Goal: Information Seeking & Learning: Learn about a topic

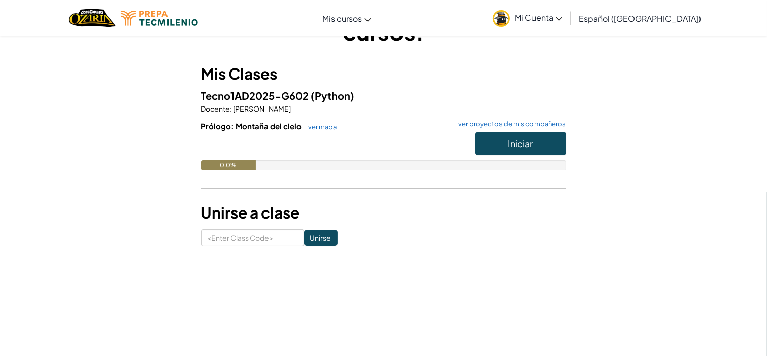
scroll to position [67, 0]
click at [526, 140] on span "Iniciar" at bounding box center [520, 143] width 25 height 12
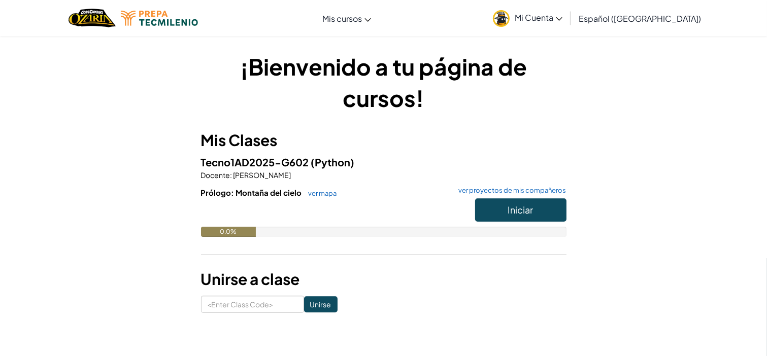
scroll to position [89, 0]
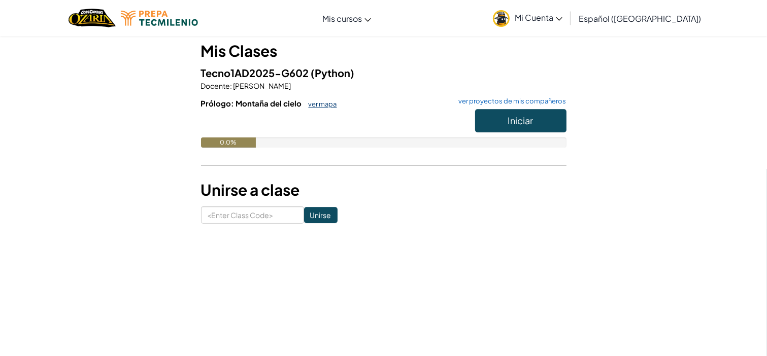
click at [325, 103] on link "ver mapa" at bounding box center [321, 104] width 34 height 8
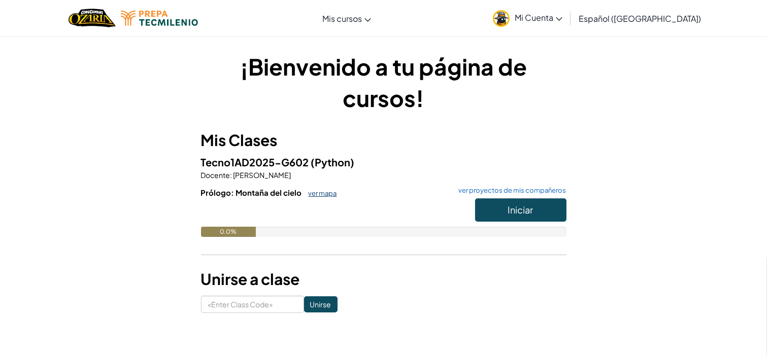
click at [318, 190] on link "ver mapa" at bounding box center [321, 193] width 34 height 8
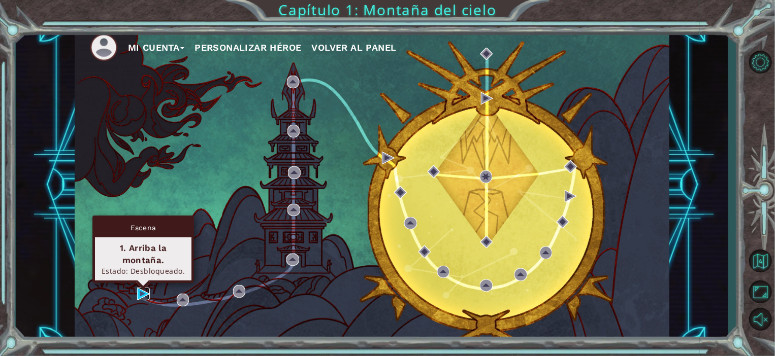
click at [142, 292] on img at bounding box center [143, 294] width 13 height 13
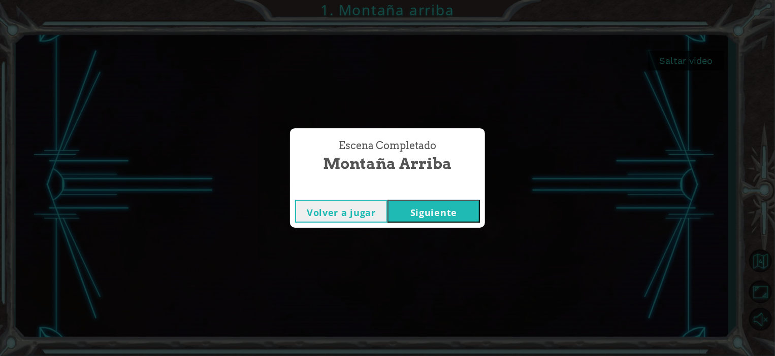
click at [424, 210] on button "Siguiente" at bounding box center [433, 211] width 92 height 23
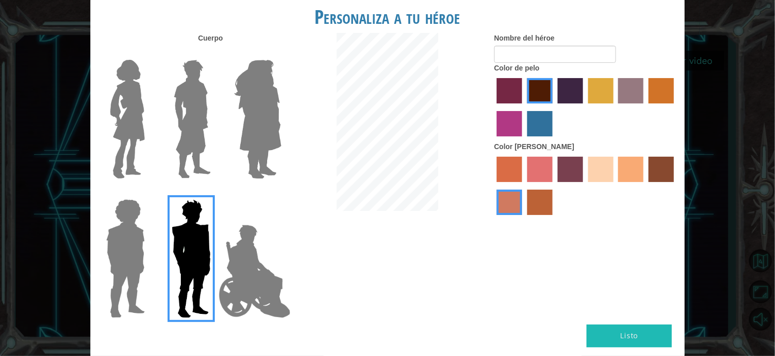
click at [519, 92] on label "paprika hair color" at bounding box center [509, 90] width 25 height 25
click at [493, 107] on input "paprika hair color" at bounding box center [493, 107] width 0 height 0
click at [541, 118] on label "lachmara hair color" at bounding box center [539, 123] width 25 height 25
click at [523, 140] on input "lachmara hair color" at bounding box center [523, 140] width 0 height 0
click at [583, 83] on div at bounding box center [585, 109] width 183 height 66
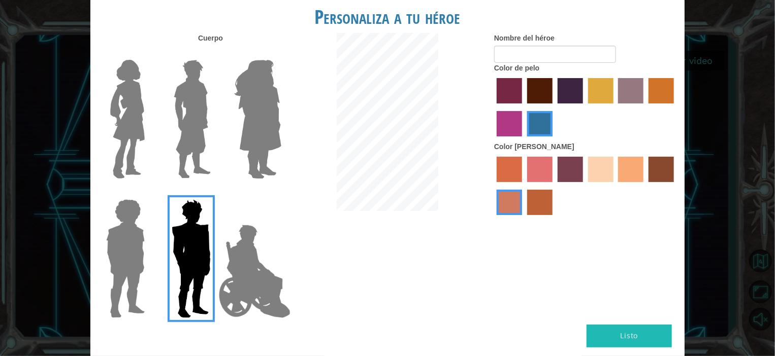
click at [561, 94] on label "hot purple hair color" at bounding box center [569, 90] width 25 height 25
click at [554, 107] on input "hot purple hair color" at bounding box center [554, 107] width 0 height 0
click at [200, 112] on img at bounding box center [192, 119] width 45 height 127
click at [215, 53] on input "Hero Lars" at bounding box center [215, 53] width 0 height 0
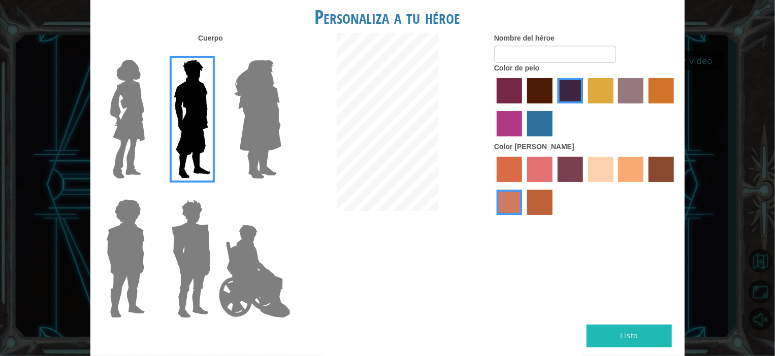
click at [202, 224] on img at bounding box center [191, 258] width 47 height 127
click at [215, 193] on input "Hero Garnet" at bounding box center [215, 193] width 0 height 0
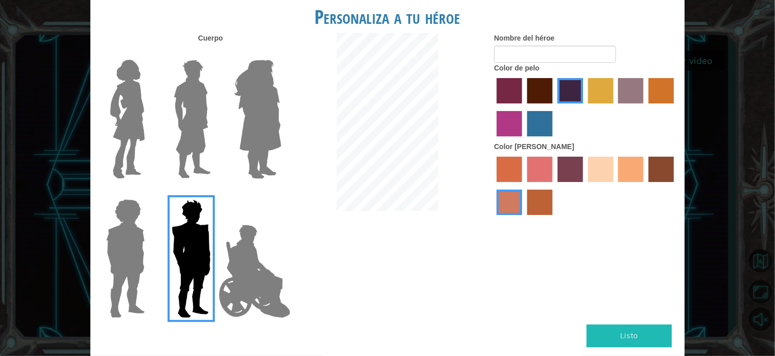
click at [144, 253] on img at bounding box center [125, 258] width 47 height 127
click at [149, 193] on input "Hero Steven" at bounding box center [149, 193] width 0 height 0
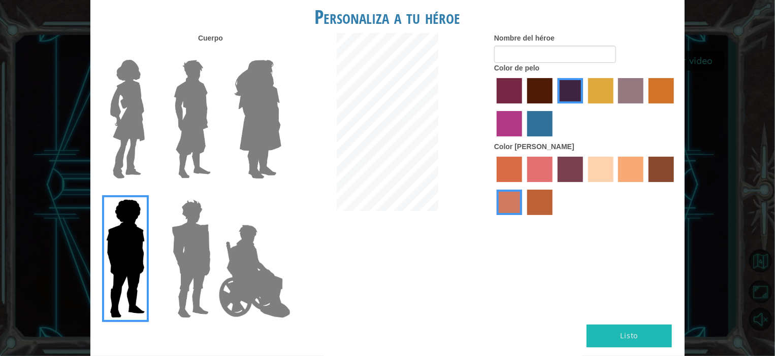
click at [179, 251] on img at bounding box center [191, 258] width 47 height 127
click at [215, 193] on input "Hero Garnet" at bounding box center [215, 193] width 0 height 0
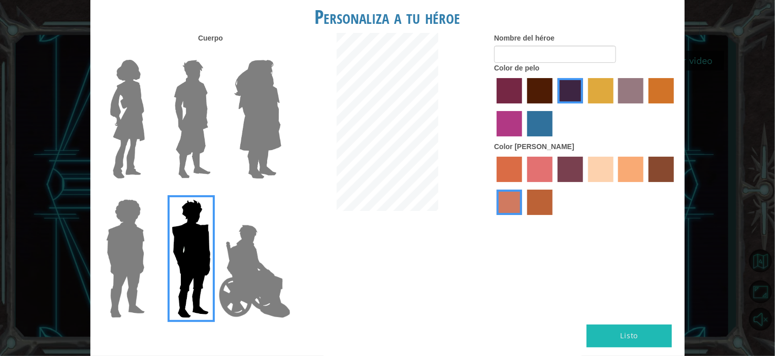
click at [593, 167] on label "sandy beach skin color" at bounding box center [600, 169] width 25 height 25
click at [584, 186] on input "sandy beach skin color" at bounding box center [584, 186] width 0 height 0
click at [189, 109] on img at bounding box center [192, 119] width 45 height 127
click at [215, 53] on input "Hero Lars" at bounding box center [215, 53] width 0 height 0
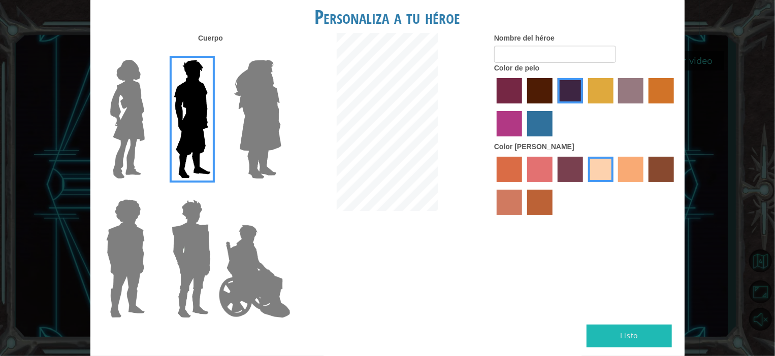
click at [142, 240] on img at bounding box center [125, 258] width 47 height 127
click at [149, 193] on input "Hero Steven" at bounding box center [149, 193] width 0 height 0
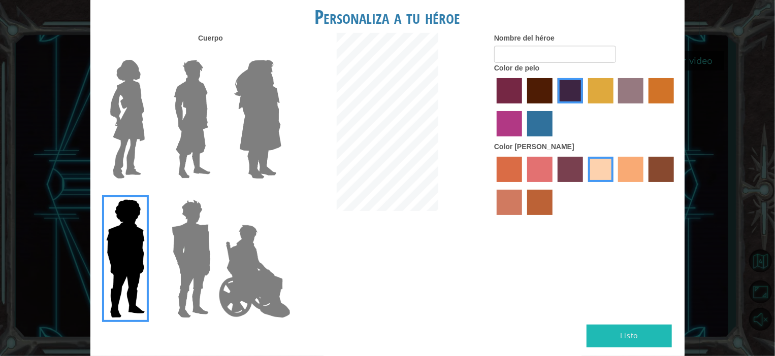
click at [266, 151] on img at bounding box center [257, 119] width 55 height 127
click at [281, 53] on input "Hero Amethyst" at bounding box center [281, 53] width 0 height 0
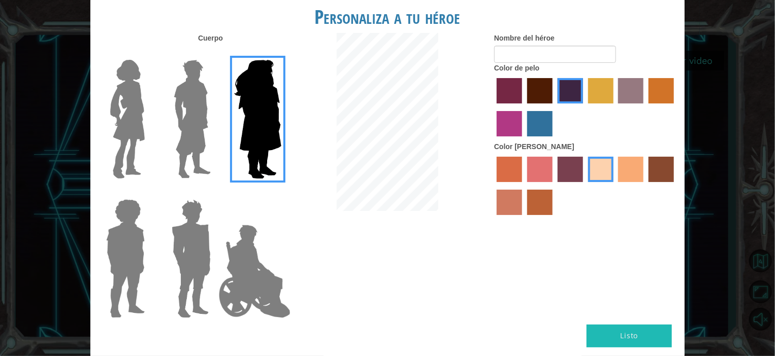
click at [174, 139] on img at bounding box center [192, 119] width 45 height 127
click at [215, 53] on input "Hero Lars" at bounding box center [215, 53] width 0 height 0
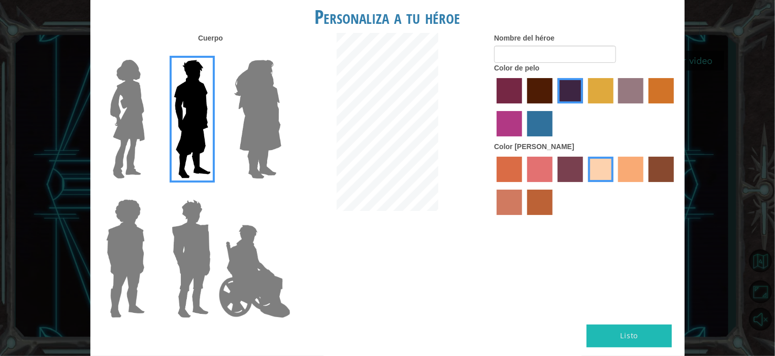
click at [110, 104] on img at bounding box center [127, 119] width 43 height 127
click at [149, 53] on input "Hero Connie" at bounding box center [149, 53] width 0 height 0
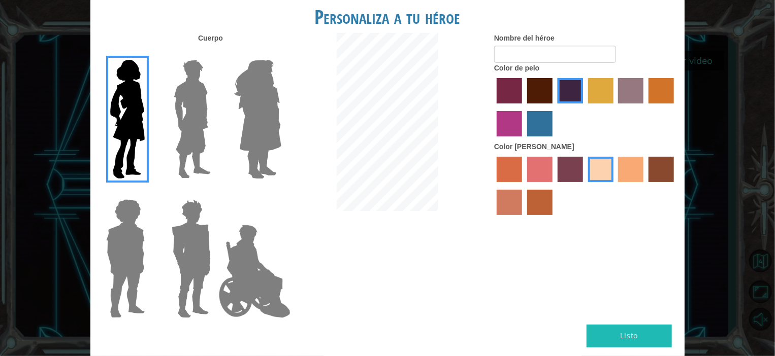
click at [180, 97] on img at bounding box center [192, 119] width 45 height 127
click at [215, 53] on input "Hero Lars" at bounding box center [215, 53] width 0 height 0
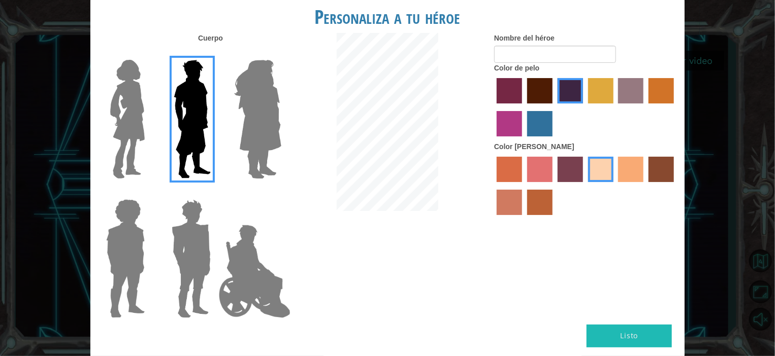
click at [189, 257] on img at bounding box center [191, 258] width 47 height 127
click at [215, 193] on input "Hero Garnet" at bounding box center [215, 193] width 0 height 0
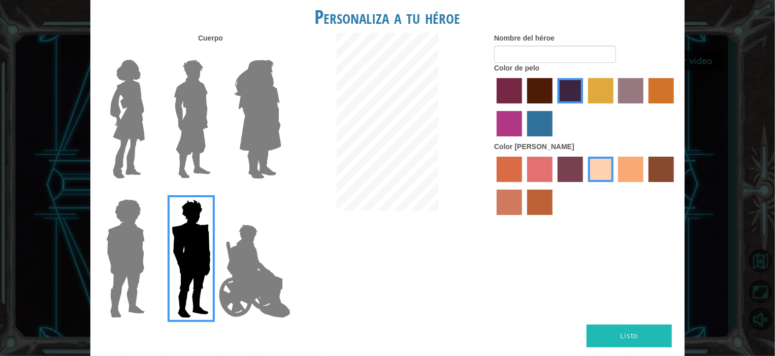
click at [164, 114] on label at bounding box center [189, 119] width 51 height 127
click at [215, 53] on input "Hero Lars" at bounding box center [215, 53] width 0 height 0
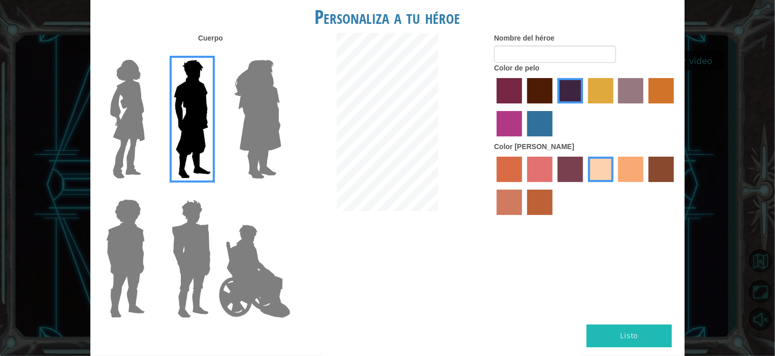
click at [179, 232] on img at bounding box center [191, 258] width 47 height 127
click at [215, 193] on input "Hero Garnet" at bounding box center [215, 193] width 0 height 0
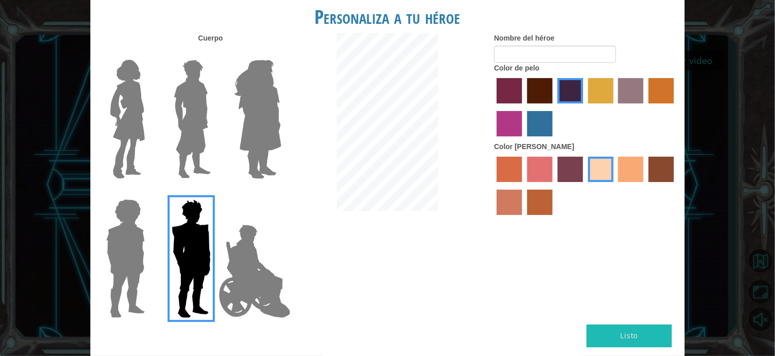
click at [131, 243] on img at bounding box center [125, 258] width 47 height 127
click at [149, 193] on input "Hero Steven" at bounding box center [149, 193] width 0 height 0
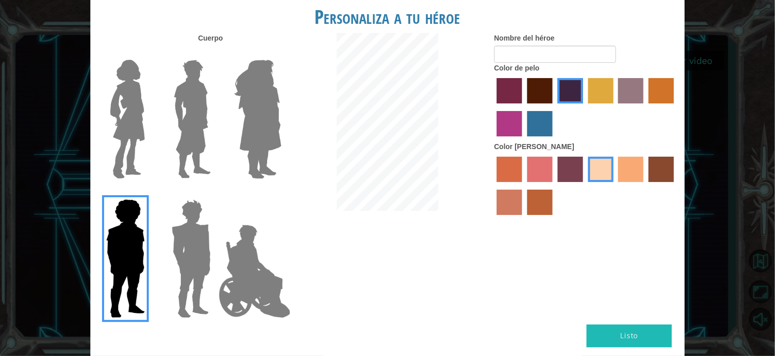
click at [186, 232] on img at bounding box center [191, 258] width 47 height 127
click at [215, 193] on input "Hero Garnet" at bounding box center [215, 193] width 0 height 0
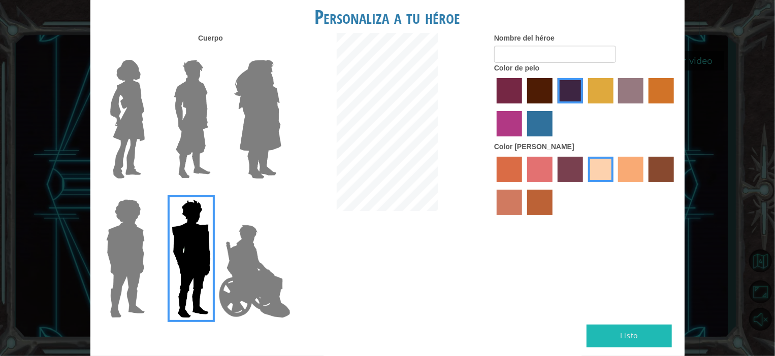
click at [182, 103] on img at bounding box center [192, 119] width 45 height 127
click at [215, 53] on input "Hero Lars" at bounding box center [215, 53] width 0 height 0
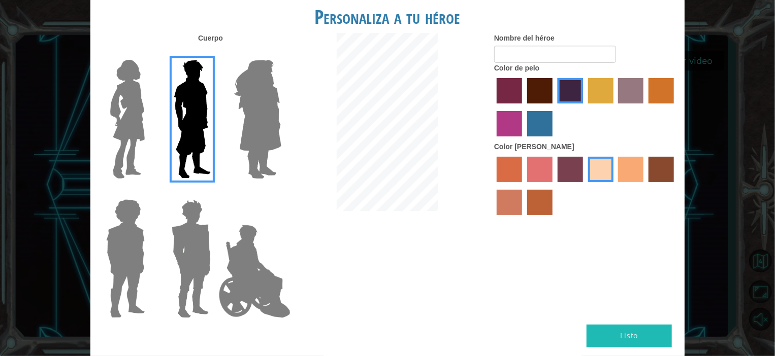
click at [189, 239] on img at bounding box center [191, 258] width 47 height 127
click at [215, 193] on input "Hero Garnet" at bounding box center [215, 193] width 0 height 0
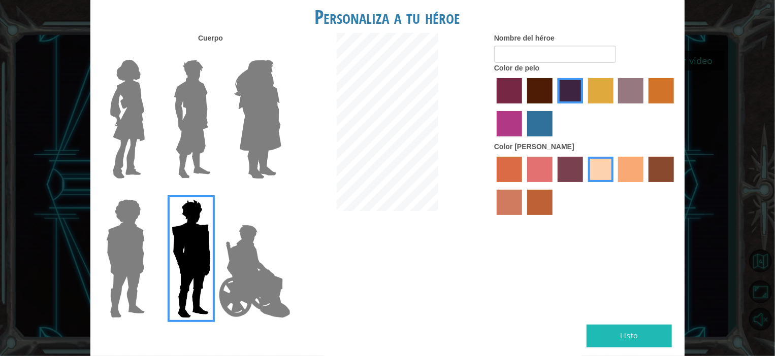
click at [538, 119] on label "lachmara hair color" at bounding box center [539, 123] width 25 height 25
click at [523, 140] on input "lachmara hair color" at bounding box center [523, 140] width 0 height 0
click at [626, 85] on label "bazaar hair color" at bounding box center [630, 90] width 25 height 25
click at [615, 107] on input "bazaar hair color" at bounding box center [615, 107] width 0 height 0
click at [581, 88] on label "hot purple hair color" at bounding box center [569, 90] width 25 height 25
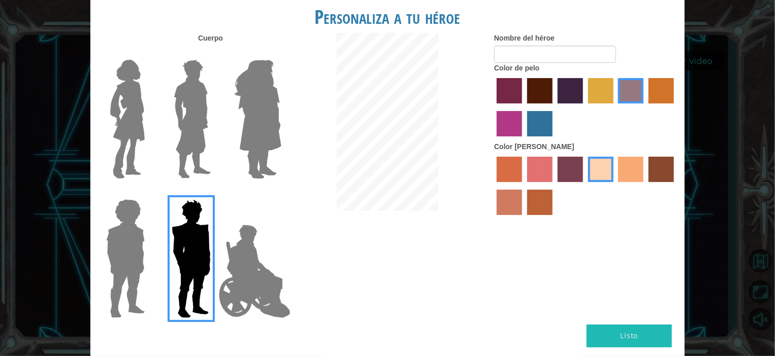
click at [554, 107] on input "hot purple hair color" at bounding box center [554, 107] width 0 height 0
click at [529, 90] on label "maroon hair color" at bounding box center [539, 90] width 25 height 25
click at [523, 107] on input "maroon hair color" at bounding box center [523, 107] width 0 height 0
click at [558, 57] on input "Nombre del héroe" at bounding box center [555, 54] width 122 height 17
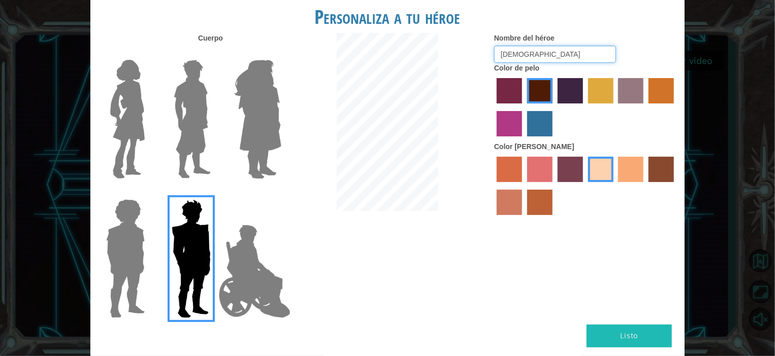
type input "[DEMOGRAPHIC_DATA]"
click at [617, 333] on button "Listo" at bounding box center [628, 336] width 85 height 23
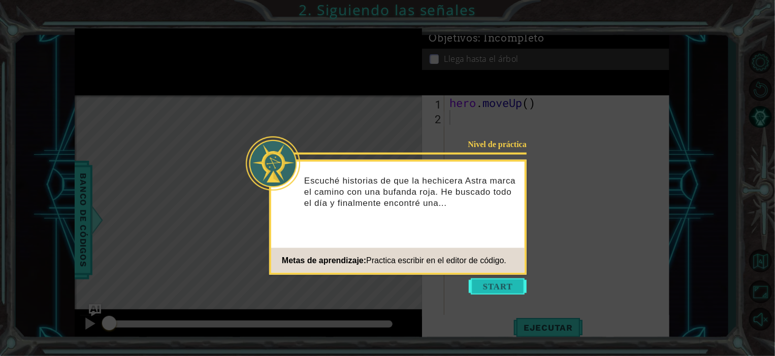
click at [505, 286] on button "Start" at bounding box center [498, 287] width 58 height 16
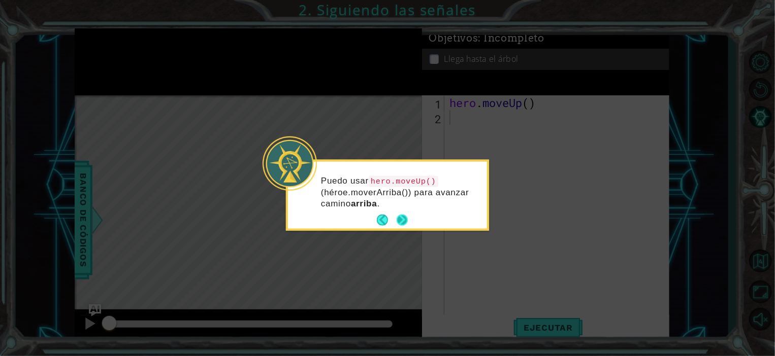
click at [405, 219] on button "Next" at bounding box center [402, 220] width 15 height 15
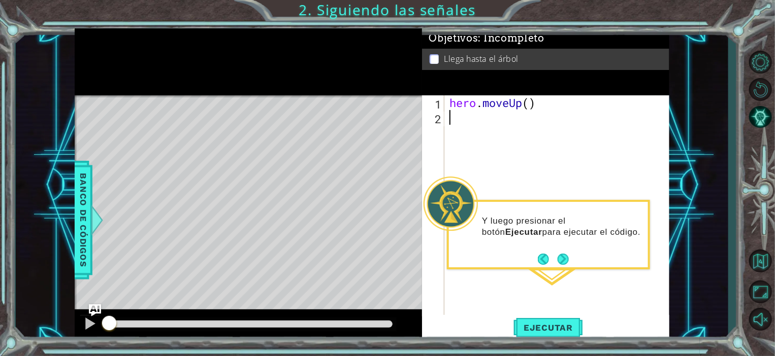
click at [526, 228] on p "Y luego presionar el botón Ejecutar para ejecutar el código." at bounding box center [561, 227] width 159 height 22
click at [561, 321] on button "Ejecutar" at bounding box center [548, 327] width 70 height 25
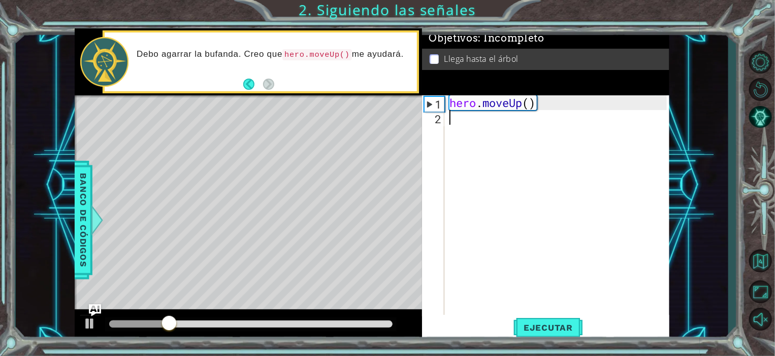
click at [472, 119] on div "hero . moveUp ( )" at bounding box center [559, 220] width 224 height 250
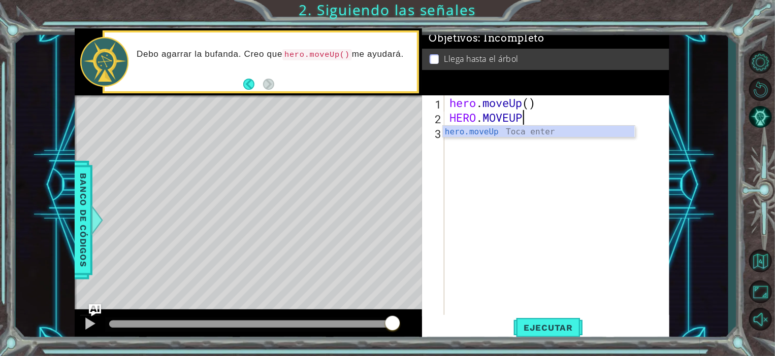
scroll to position [0, 3]
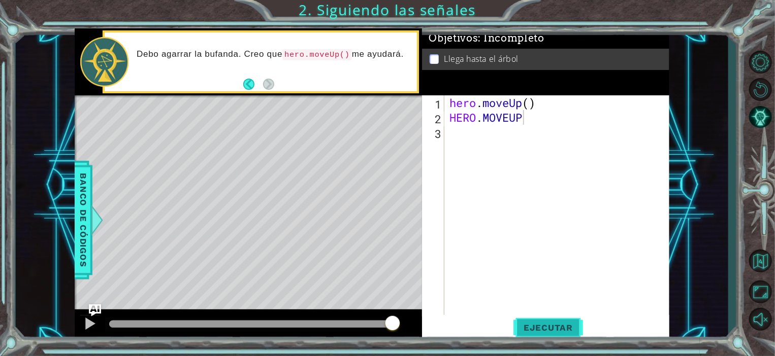
click at [531, 334] on button "Ejecutar" at bounding box center [548, 327] width 70 height 25
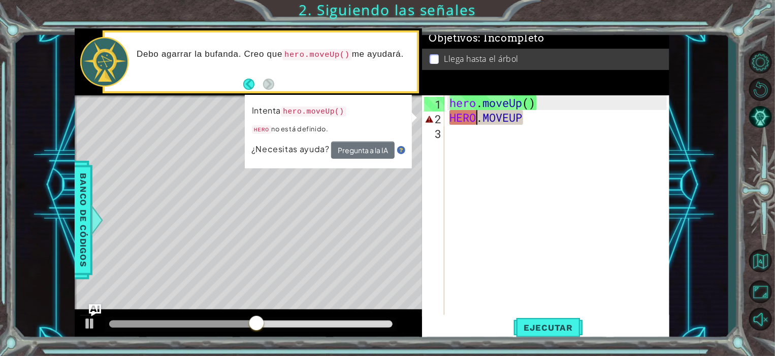
click at [475, 119] on div "hero . moveUp ( ) HERO . MOVEUP" at bounding box center [559, 220] width 224 height 250
click at [527, 118] on div "hero . moveUp ( ) HERO . MOVEUP" at bounding box center [559, 220] width 224 height 250
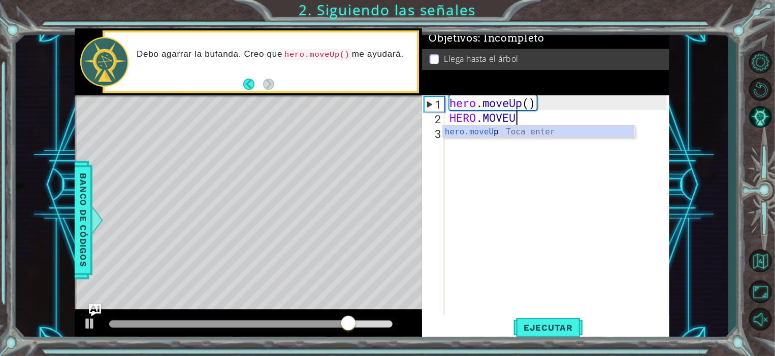
scroll to position [0, 2]
type textarea "H"
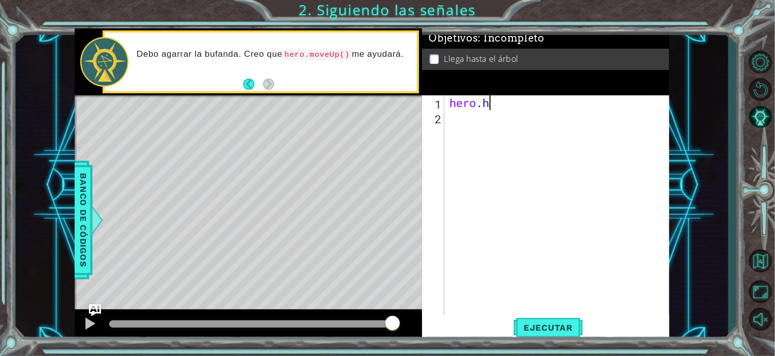
type textarea "hero."
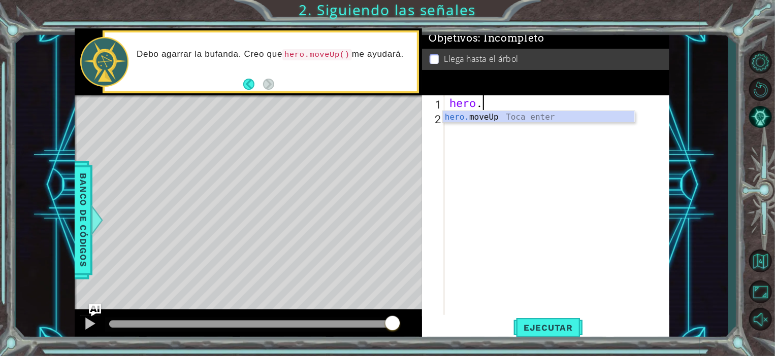
click at [527, 118] on div "hero. moveUp Toca enter" at bounding box center [539, 129] width 192 height 37
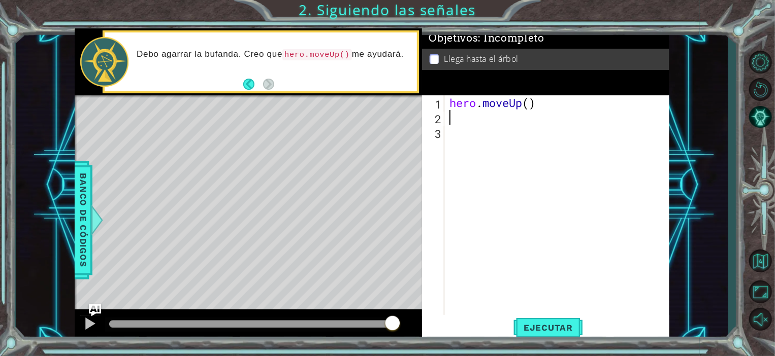
scroll to position [0, 0]
click at [543, 338] on button "Ejecutar" at bounding box center [548, 327] width 70 height 25
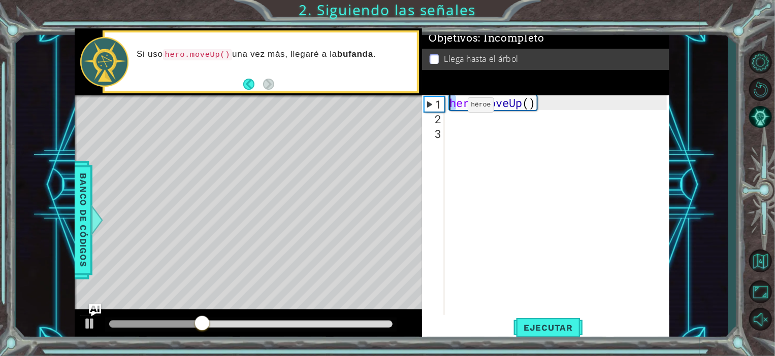
click at [451, 108] on div "hero . moveUp ( )" at bounding box center [559, 220] width 224 height 250
type textarea "hero.moveUp()"
type textarea "ero.moveUp(h)"
type textarea "h"
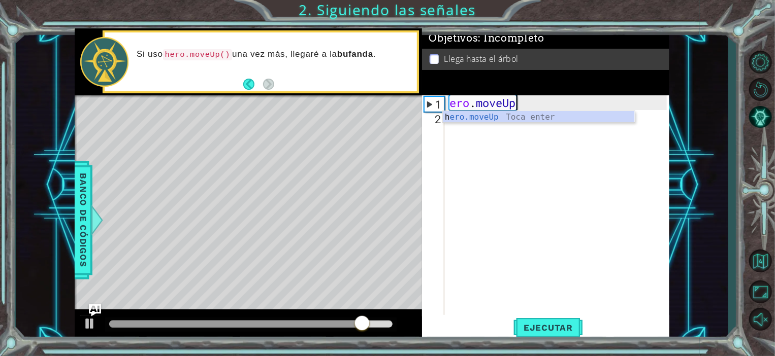
type textarea "e"
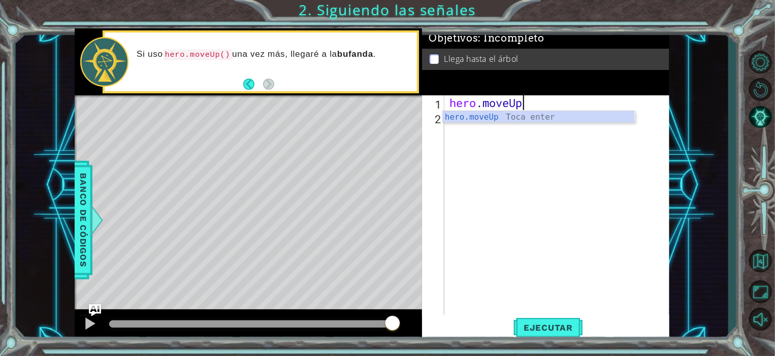
scroll to position [0, 3]
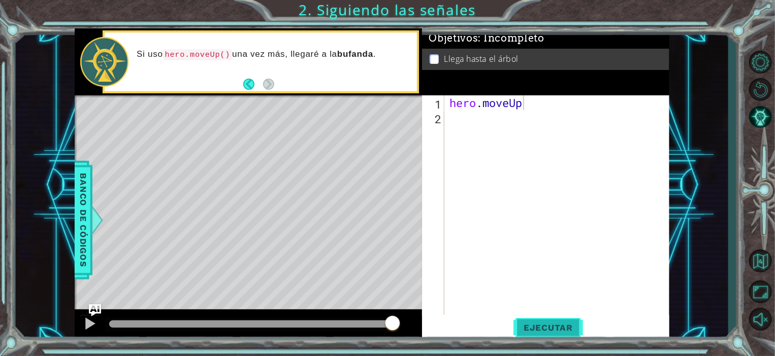
click at [541, 327] on span "Ejecutar" at bounding box center [548, 328] width 70 height 10
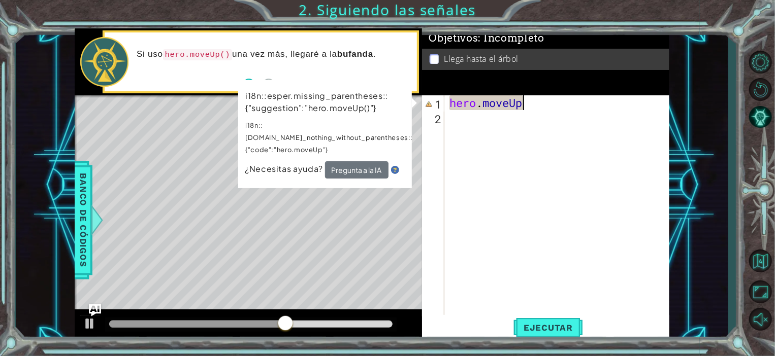
click at [529, 106] on div "hero . moveUp" at bounding box center [559, 220] width 224 height 250
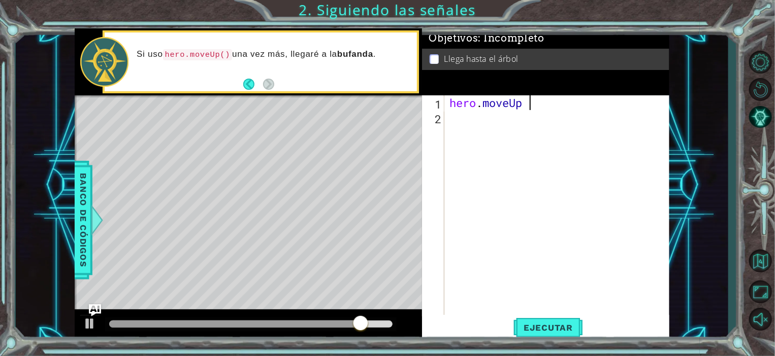
type textarea "hero.moveUp"
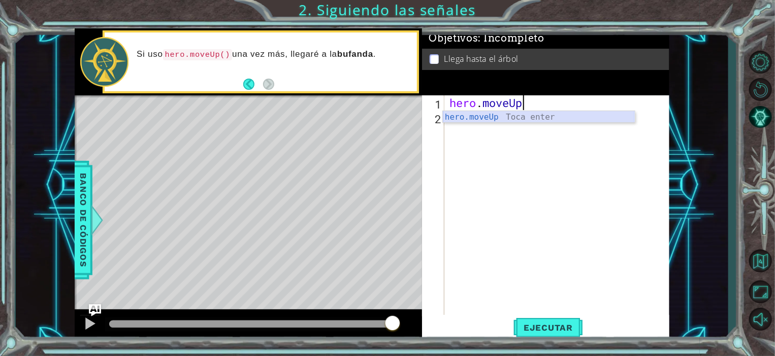
click at [529, 116] on div "hero.moveUp Toca enter" at bounding box center [539, 129] width 192 height 37
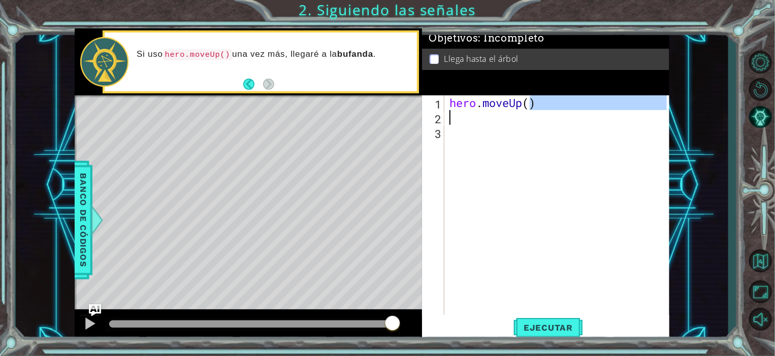
drag, startPoint x: 532, startPoint y: 106, endPoint x: 523, endPoint y: 114, distance: 11.9
click at [523, 114] on div "hero . moveUp ( )" at bounding box center [559, 220] width 224 height 250
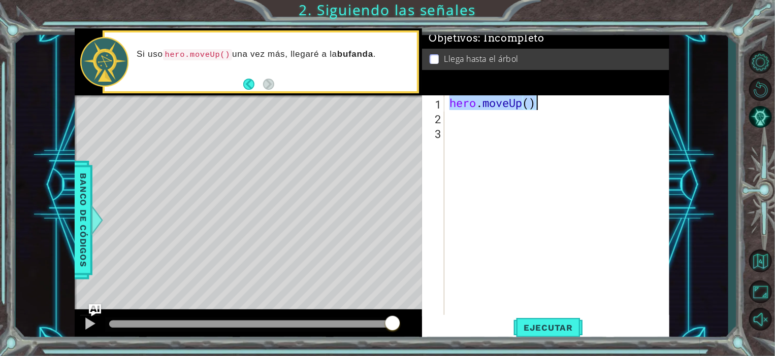
drag, startPoint x: 452, startPoint y: 102, endPoint x: 549, endPoint y: 96, distance: 97.2
click at [549, 96] on div "hero . moveUp ( )" at bounding box center [559, 220] width 224 height 250
type textarea "hero.moveUp()"
click at [525, 142] on div "hero . moveUp ( )" at bounding box center [559, 220] width 224 height 250
click at [532, 322] on button "Ejecutar" at bounding box center [548, 327] width 70 height 25
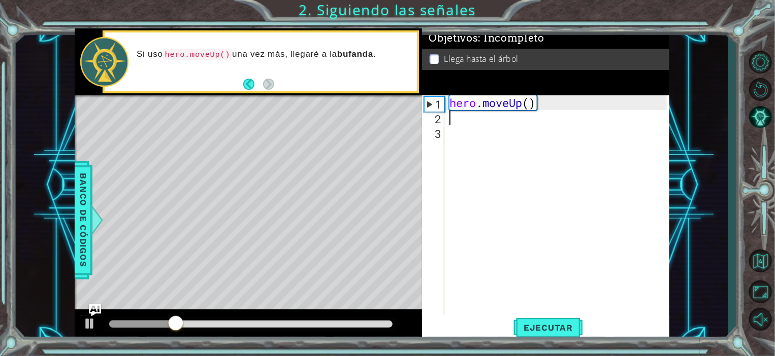
click at [453, 124] on div "hero . moveUp ( )" at bounding box center [559, 220] width 224 height 250
paste textarea "hero.moveUp()"
type textarea "hero.moveUp()"
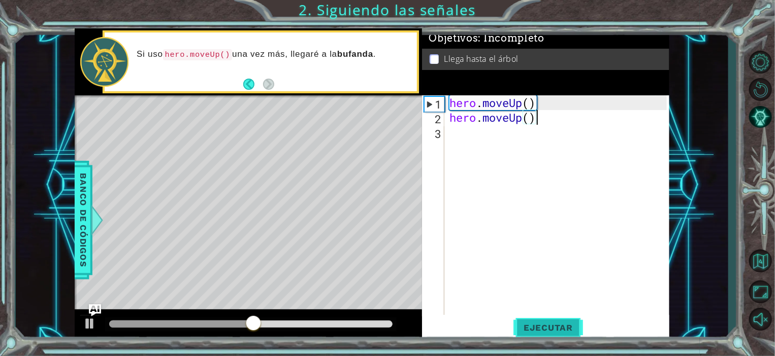
click at [547, 324] on span "Ejecutar" at bounding box center [548, 328] width 70 height 10
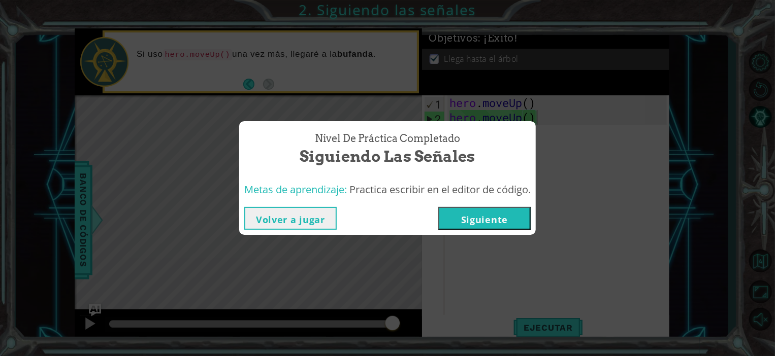
click at [499, 218] on button "Siguiente" at bounding box center [484, 218] width 92 height 23
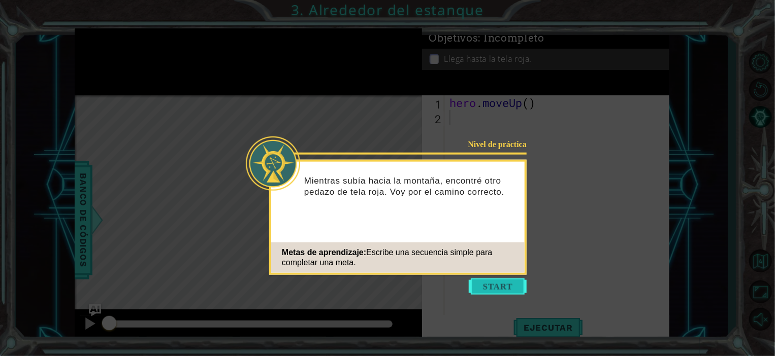
click at [484, 291] on button "Start" at bounding box center [498, 287] width 58 height 16
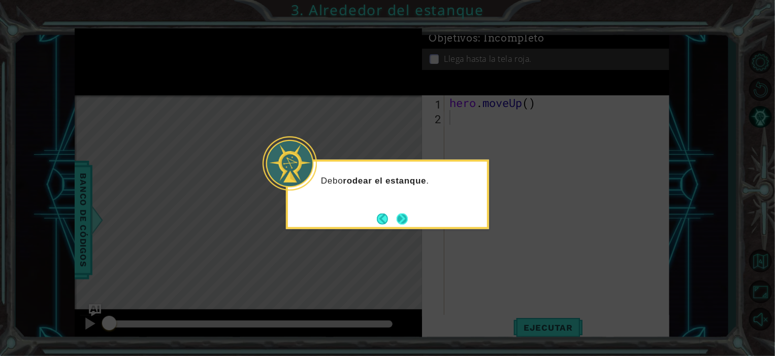
click at [402, 220] on button "Next" at bounding box center [402, 219] width 14 height 14
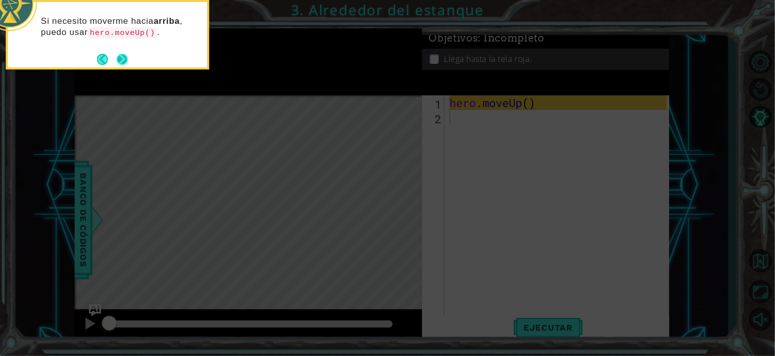
click at [117, 56] on button "Next" at bounding box center [122, 59] width 12 height 12
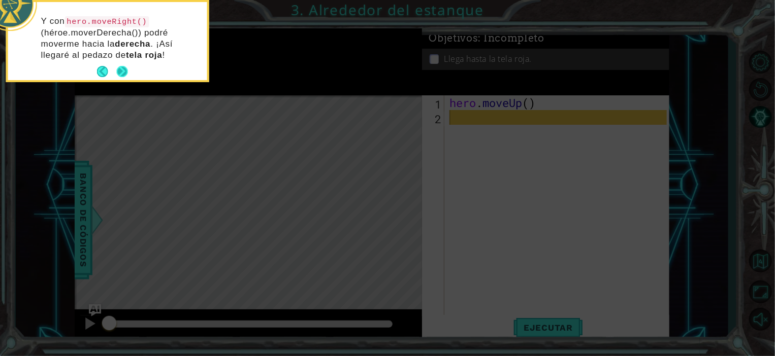
click at [122, 68] on button "Next" at bounding box center [122, 71] width 12 height 12
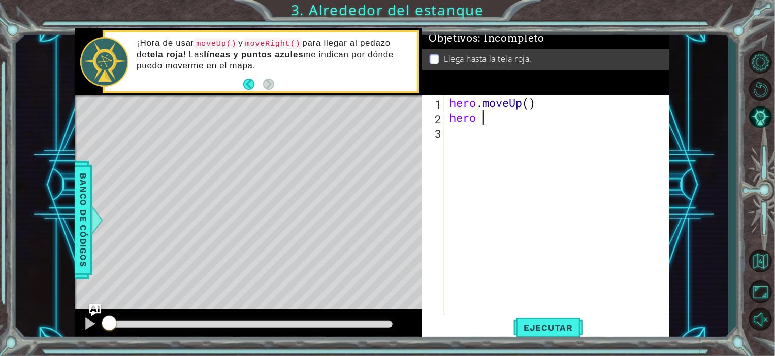
type textarea "hero ."
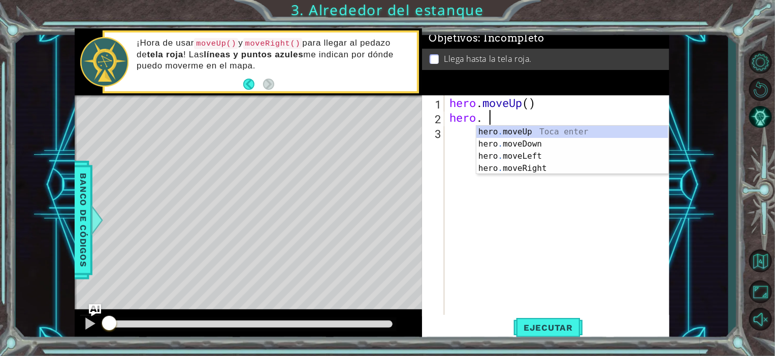
scroll to position [0, 1]
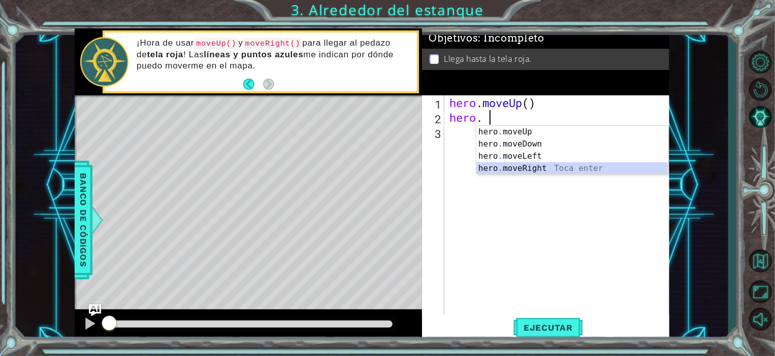
click at [518, 162] on div "hero . moveUp Toca enter hero . moveDown Toca enter hero . moveLeft Toca enter …" at bounding box center [572, 162] width 192 height 73
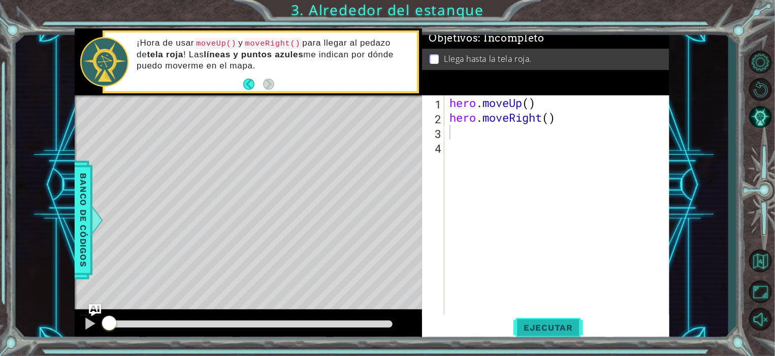
click at [552, 335] on button "Ejecutar" at bounding box center [548, 327] width 70 height 25
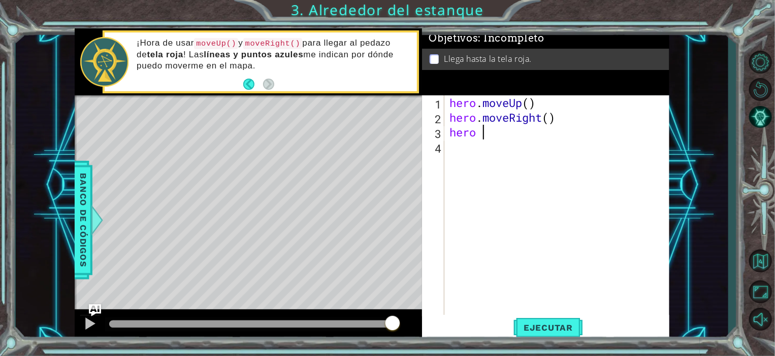
type textarea "hero ."
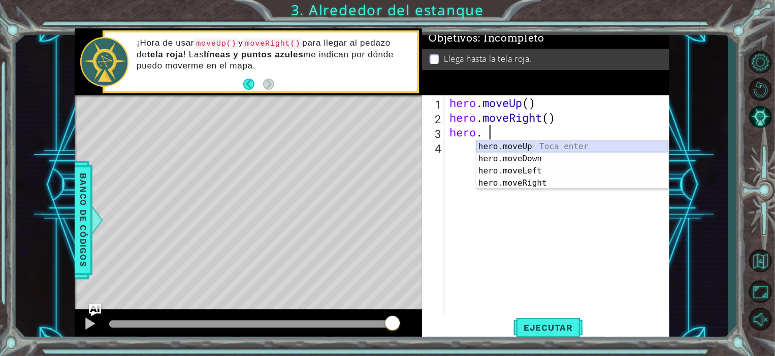
click at [528, 148] on div "hero . moveUp Toca enter hero . moveDown Toca enter hero . moveLeft Toca enter …" at bounding box center [572, 177] width 192 height 73
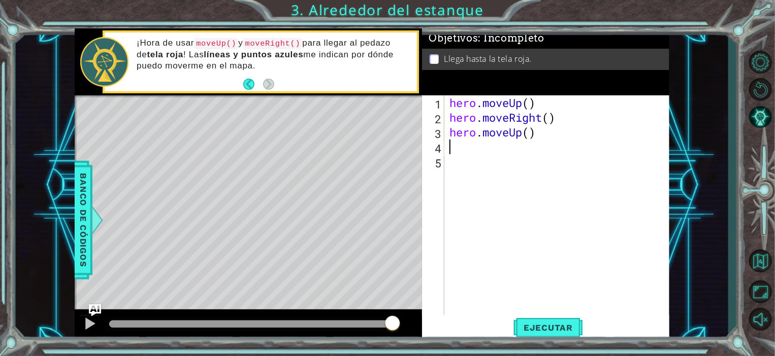
scroll to position [0, 0]
click at [471, 151] on div "hero . moveUp ( ) hero . moveRight ( ) hero . moveUp ( )" at bounding box center [559, 220] width 224 height 250
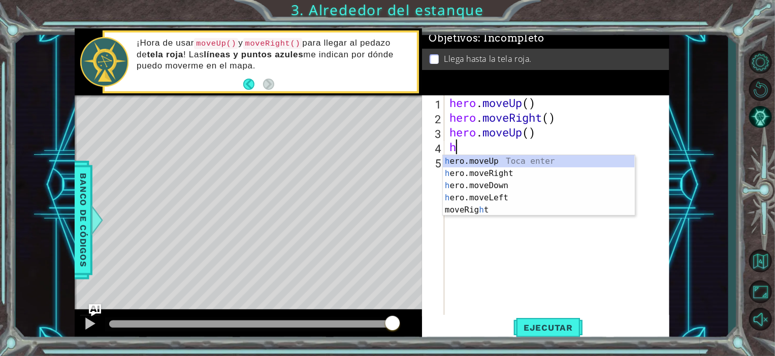
type textarea "he"
click at [486, 163] on div "he ro.moveUp Toca enter he ro.moveRight Toca enter he ro.moveDown Toca enter he…" at bounding box center [539, 191] width 192 height 73
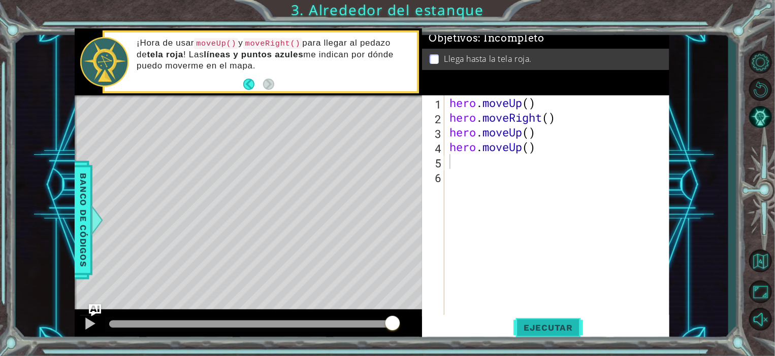
click at [530, 332] on span "Ejecutar" at bounding box center [548, 328] width 70 height 10
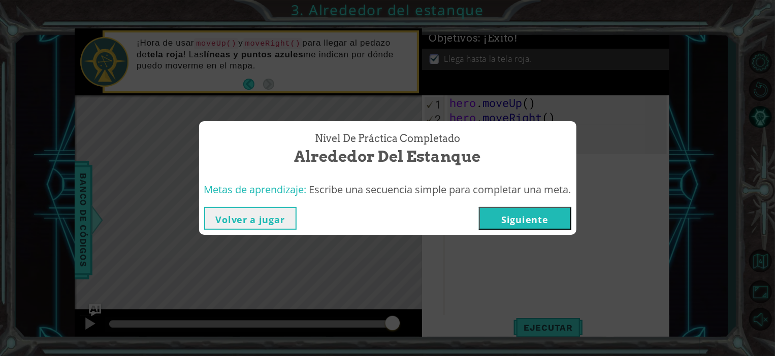
click at [515, 222] on button "Siguiente" at bounding box center [525, 218] width 92 height 23
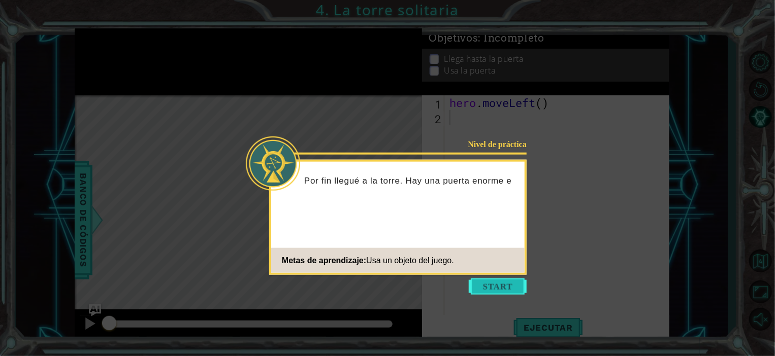
click at [483, 282] on button "Start" at bounding box center [498, 287] width 58 height 16
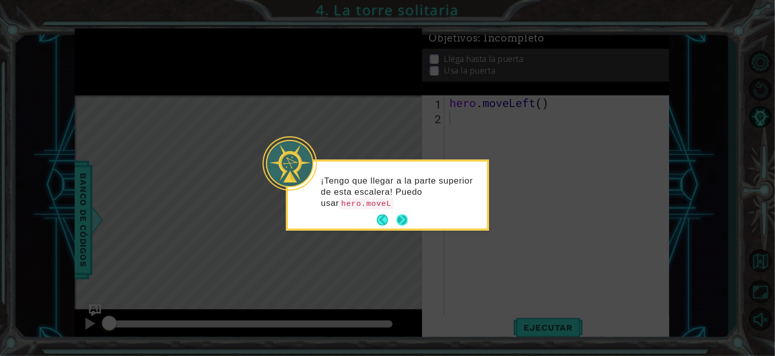
click at [401, 220] on button "Next" at bounding box center [402, 220] width 13 height 13
click at [401, 220] on button "Next" at bounding box center [403, 221] width 12 height 12
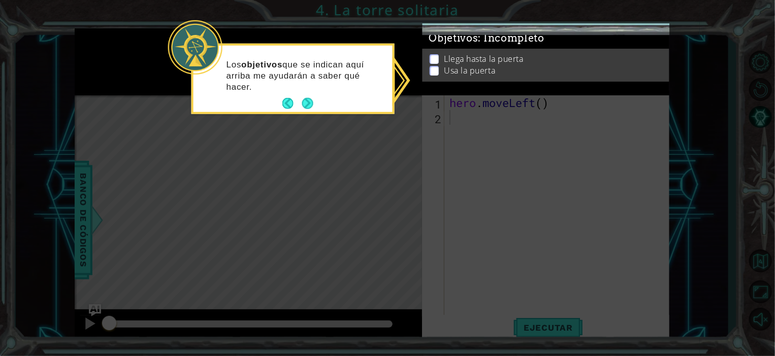
click at [434, 64] on p at bounding box center [434, 69] width 9 height 10
click at [434, 62] on p at bounding box center [434, 67] width 9 height 10
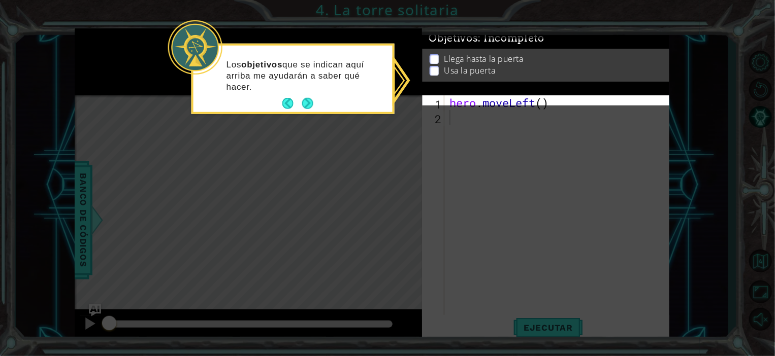
click at [304, 97] on button "Next" at bounding box center [308, 103] width 12 height 12
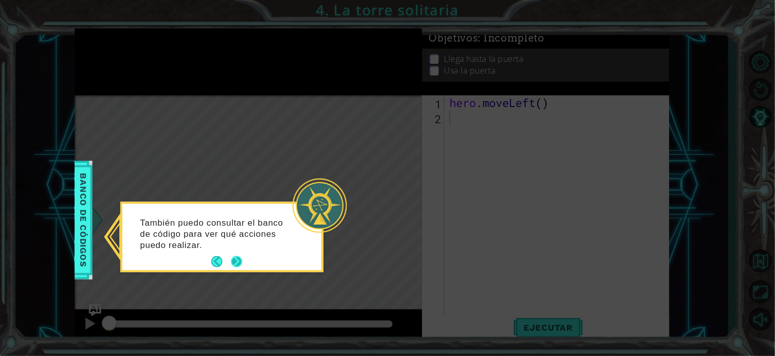
click at [237, 260] on button "Next" at bounding box center [236, 261] width 13 height 13
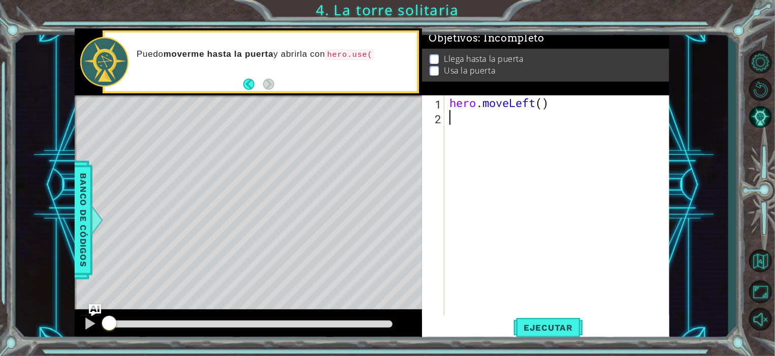
click at [463, 123] on div "hero . moveLeft ( )" at bounding box center [559, 220] width 224 height 250
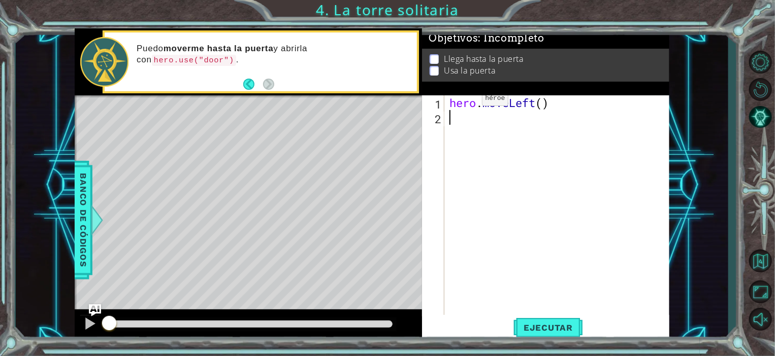
click at [467, 101] on div "hero . moveLeft ( )" at bounding box center [559, 220] width 224 height 250
type textarea "hero.moveLeft()"
click at [448, 119] on div "hero . moveLeft ( )" at bounding box center [559, 220] width 224 height 250
type textarea "h"
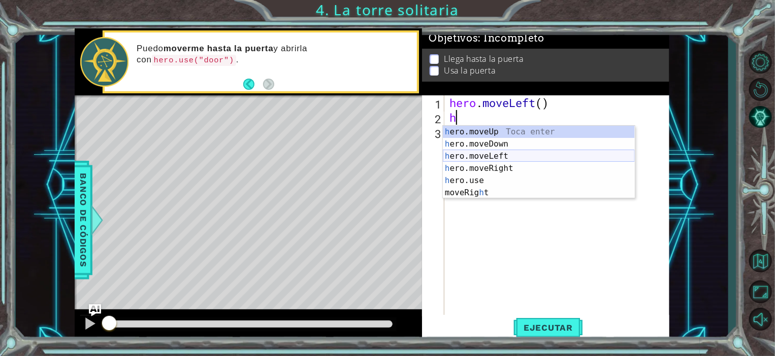
click at [474, 160] on div "h ero.moveUp Toca enter h ero.moveDown Toca enter h ero.moveLeft Toca enter h e…" at bounding box center [539, 174] width 192 height 97
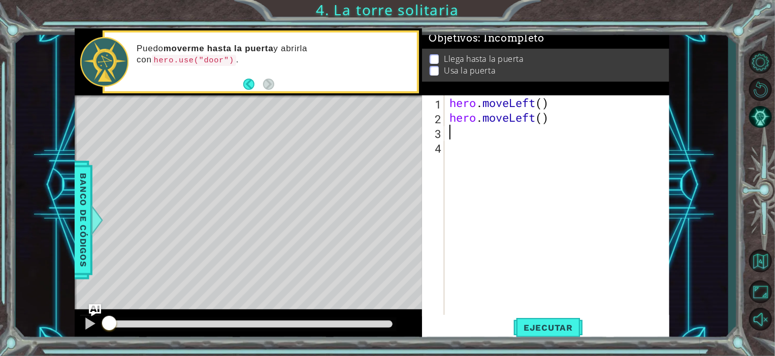
click at [461, 137] on div "hero . moveLeft ( ) hero . moveLeft ( )" at bounding box center [559, 220] width 224 height 250
type textarea "h"
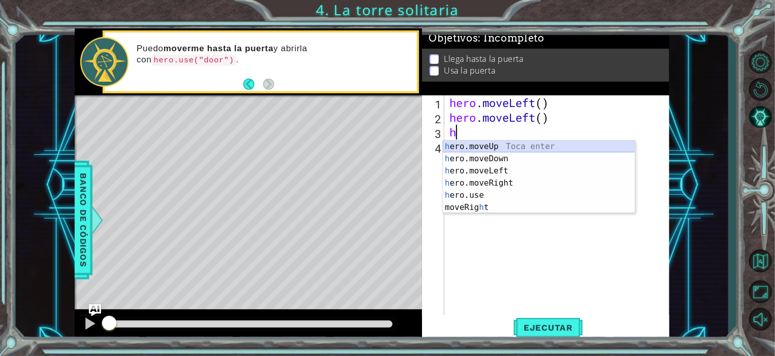
click at [492, 145] on div "h ero.moveUp Toca enter h ero.moveDown Toca enter h ero.moveLeft Toca enter h e…" at bounding box center [539, 189] width 192 height 97
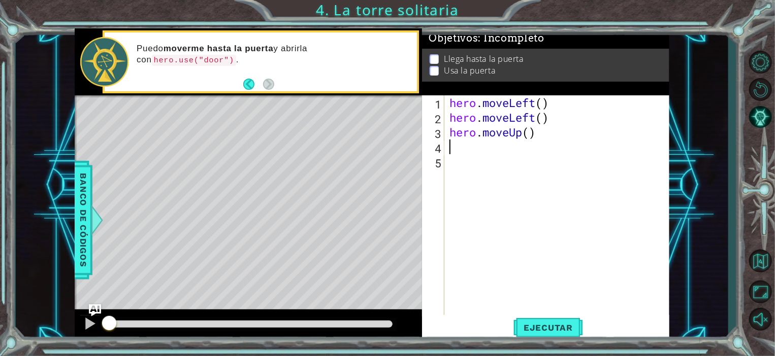
click at [482, 149] on div "hero . moveLeft ( ) hero . moveLeft ( ) hero . moveUp ( )" at bounding box center [559, 220] width 224 height 250
type textarea "h"
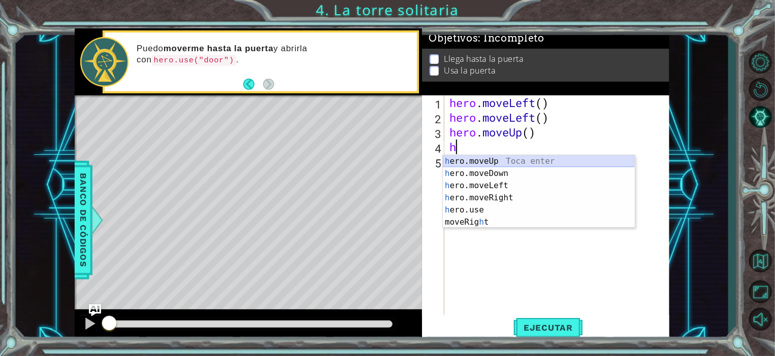
click at [485, 159] on div "h ero.moveUp Toca enter h ero.moveDown Toca enter h ero.moveLeft Toca enter h e…" at bounding box center [539, 203] width 192 height 97
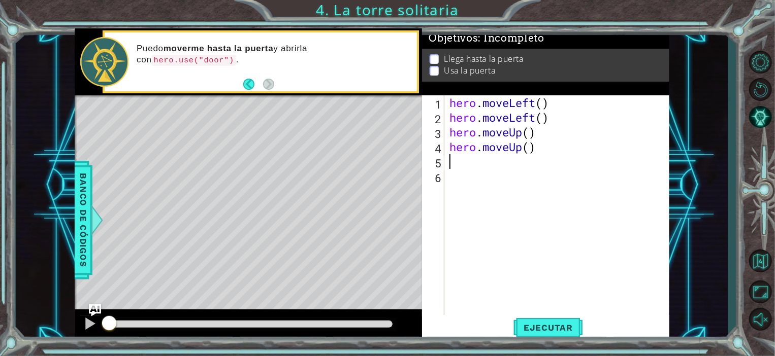
click at [477, 160] on div "hero . moveLeft ( ) hero . moveLeft ( ) hero . moveUp ( ) hero . moveUp ( )" at bounding box center [559, 220] width 224 height 250
type textarea "h"
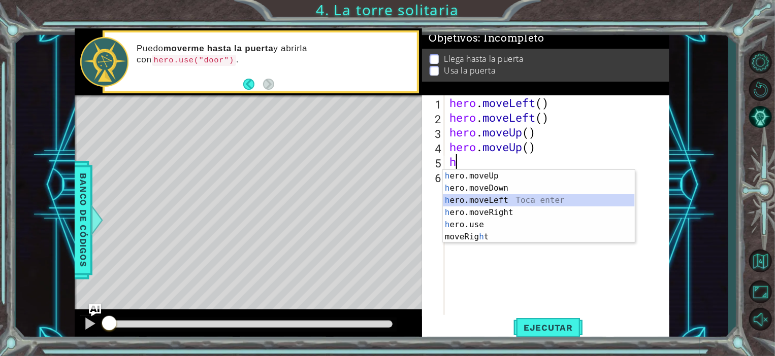
click at [479, 201] on div "h ero.moveUp Toca enter h ero.moveDown Toca enter h ero.moveLeft Toca enter h e…" at bounding box center [539, 218] width 192 height 97
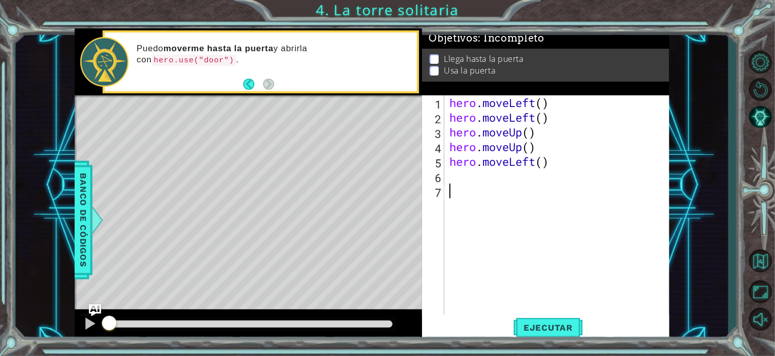
click at [467, 188] on div "hero . moveLeft ( ) hero . moveLeft ( ) hero . moveUp ( ) hero . moveUp ( ) her…" at bounding box center [559, 220] width 224 height 250
click at [456, 171] on div "hero . moveLeft ( ) hero . moveLeft ( ) hero . moveUp ( ) hero . moveUp ( ) her…" at bounding box center [559, 220] width 224 height 250
click at [455, 173] on div "hero . moveLeft ( ) hero . moveLeft ( ) hero . moveUp ( ) hero . moveUp ( ) her…" at bounding box center [559, 220] width 224 height 250
type textarea "h"
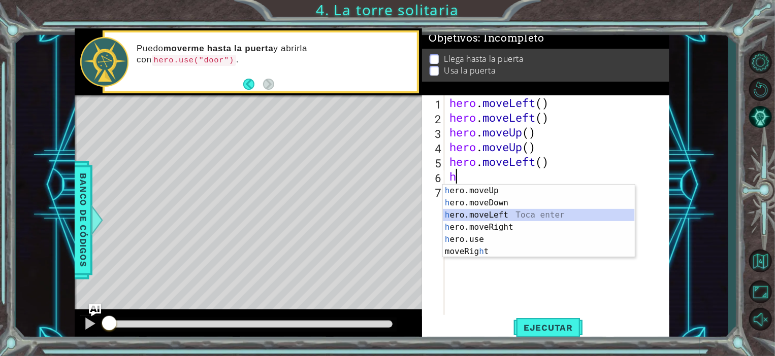
click at [475, 212] on div "h ero.moveUp Toca enter h ero.moveDown Toca enter h ero.moveLeft Toca enter h e…" at bounding box center [539, 233] width 192 height 97
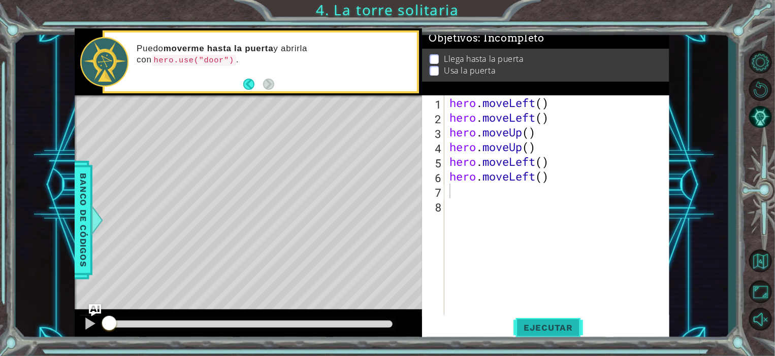
click at [529, 327] on span "Ejecutar" at bounding box center [548, 328] width 70 height 10
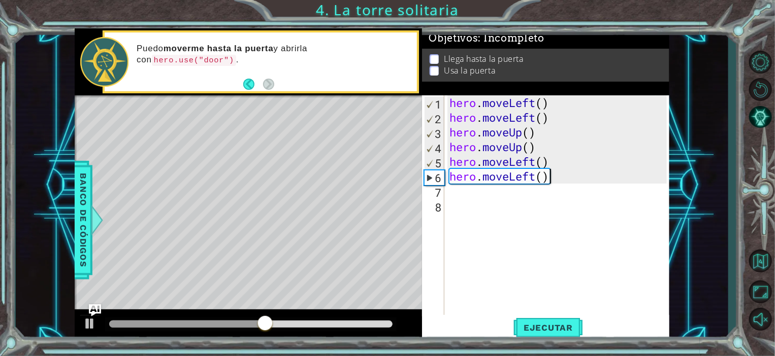
click at [553, 179] on div "hero . moveLeft ( ) hero . moveLeft ( ) hero . moveUp ( ) hero . moveUp ( ) her…" at bounding box center [559, 220] width 224 height 250
type textarea "h"
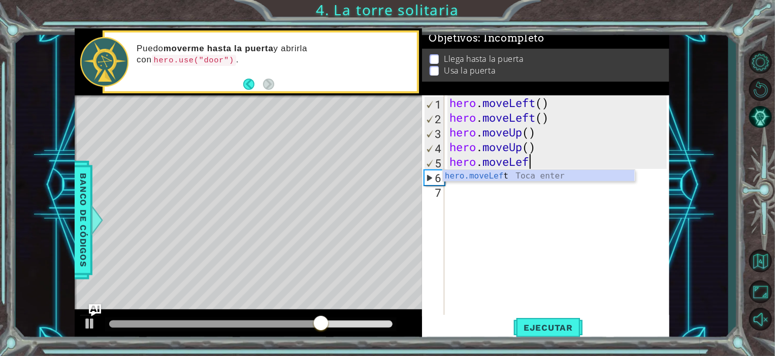
scroll to position [0, 0]
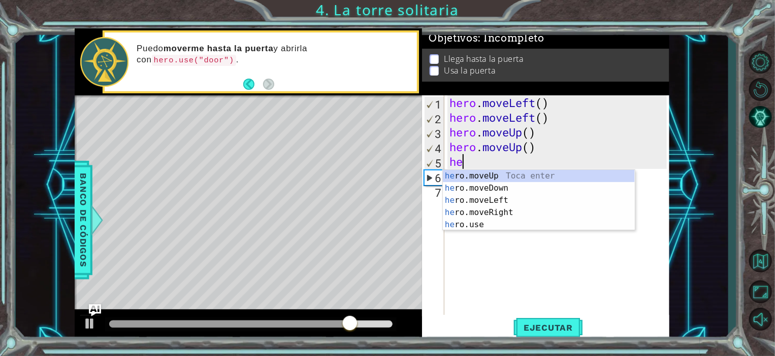
type textarea "h"
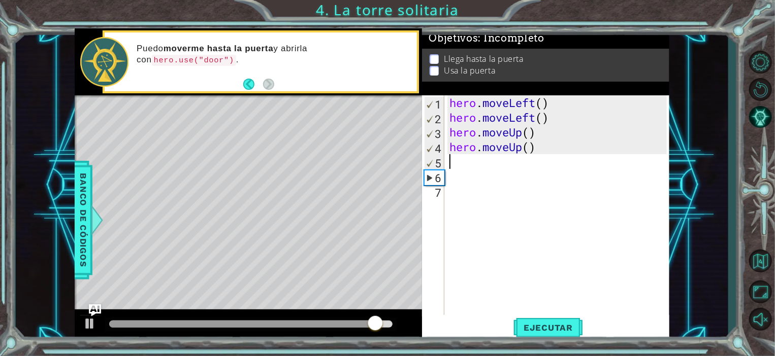
type textarea "h"
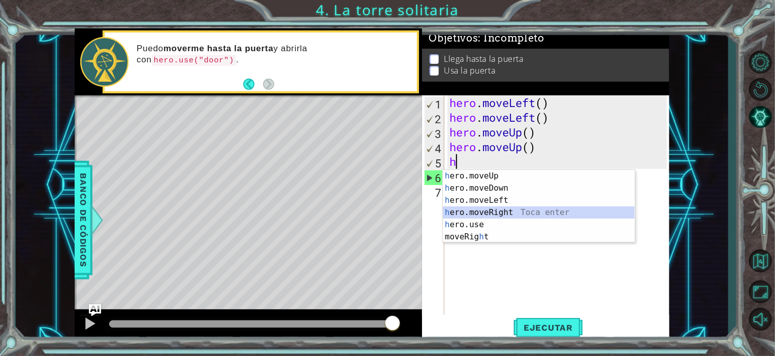
click at [488, 218] on div "h ero.moveUp Toca enter h ero.moveDown Toca enter h ero.moveLeft Toca enter h e…" at bounding box center [539, 218] width 192 height 97
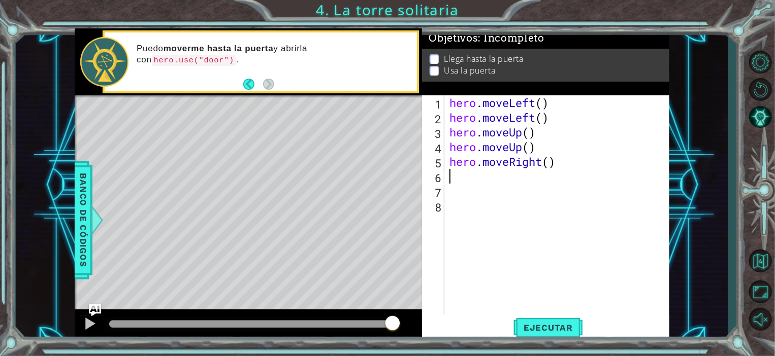
click at [486, 181] on div "hero . moveLeft ( ) hero . moveLeft ( ) hero . moveUp ( ) hero . moveUp ( ) her…" at bounding box center [559, 220] width 224 height 250
type textarea "h"
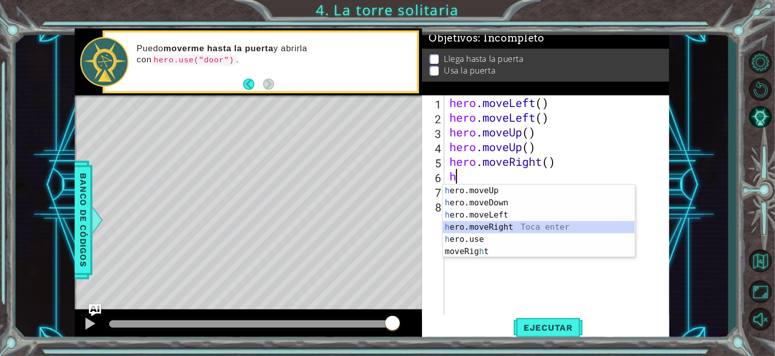
click at [493, 223] on div "h ero.moveUp Toca enter h ero.moveDown Toca enter h ero.moveLeft Toca enter h e…" at bounding box center [539, 233] width 192 height 97
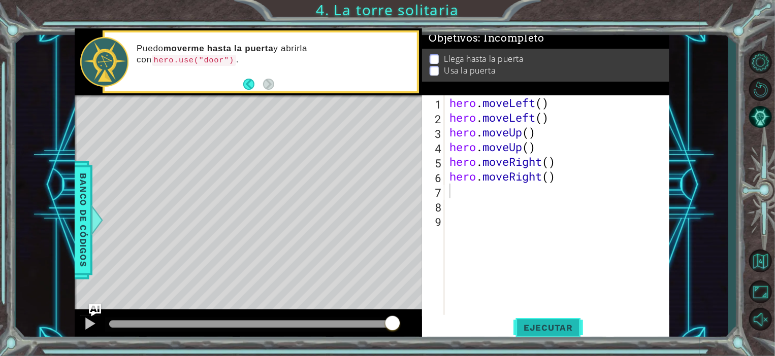
click at [537, 332] on span "Ejecutar" at bounding box center [548, 328] width 70 height 10
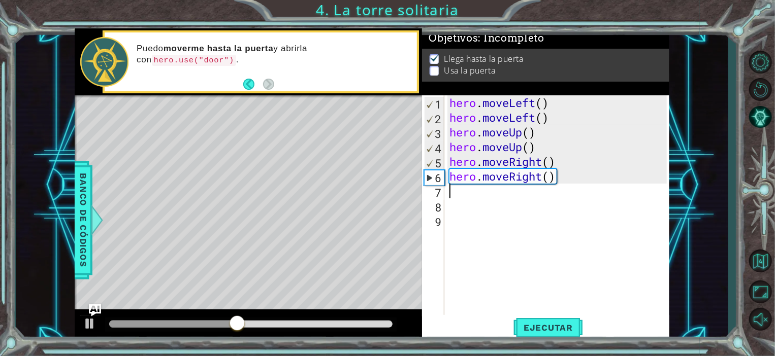
click at [487, 194] on div "hero . moveLeft ( ) hero . moveLeft ( ) hero . moveUp ( ) hero . moveUp ( ) her…" at bounding box center [559, 220] width 224 height 250
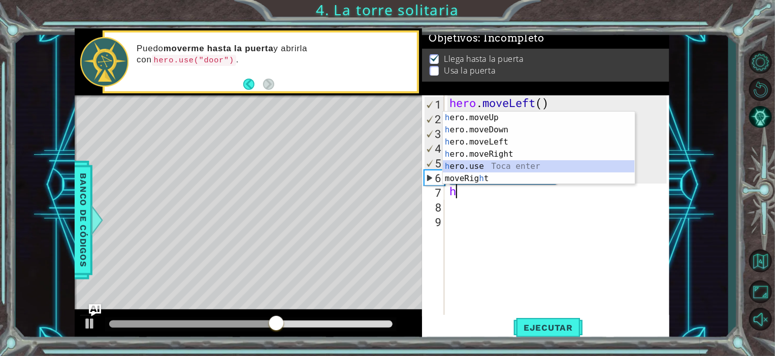
click at [491, 162] on div "h ero.moveUp Toca enter h ero.moveDown Toca enter h ero.moveLeft Toca enter h e…" at bounding box center [539, 160] width 192 height 97
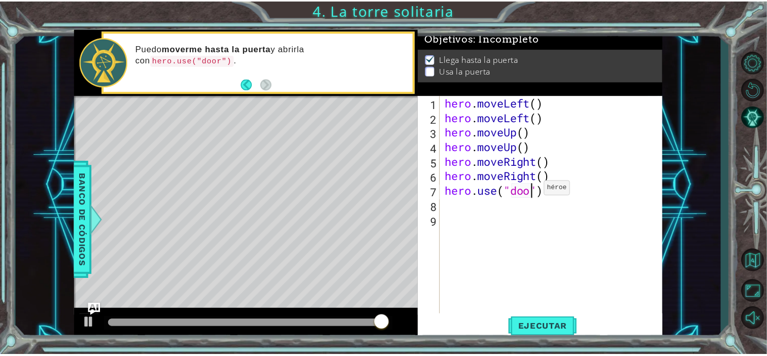
scroll to position [0, 4]
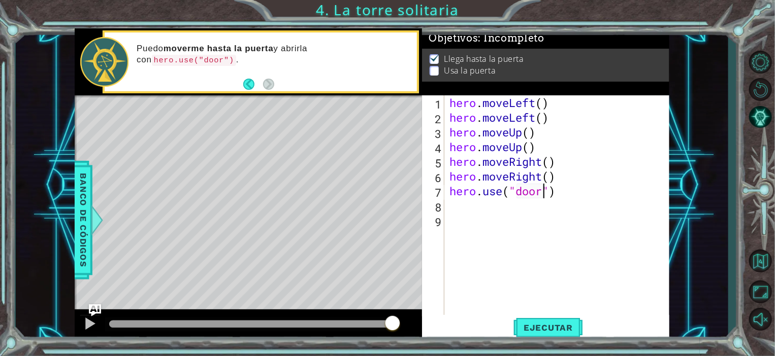
type textarea "hero.use("door")"
click at [542, 325] on span "Ejecutar" at bounding box center [548, 328] width 70 height 10
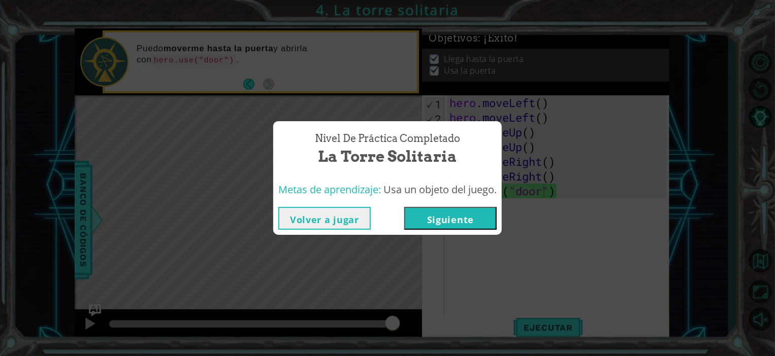
click at [441, 221] on button "Siguiente" at bounding box center [450, 218] width 92 height 23
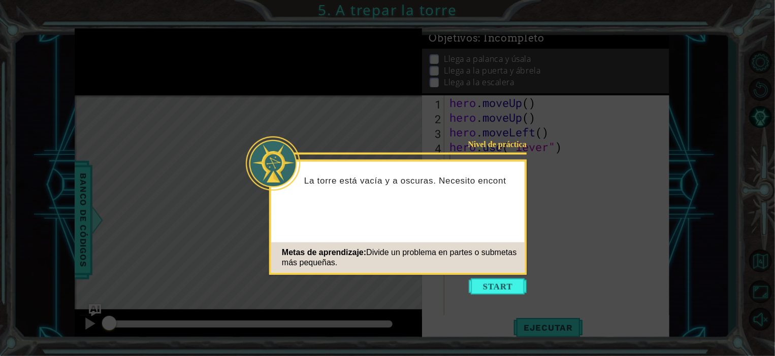
drag, startPoint x: 551, startPoint y: 175, endPoint x: 490, endPoint y: 46, distance: 142.6
click at [490, 46] on icon at bounding box center [387, 178] width 775 height 356
